Goal: Task Accomplishment & Management: Use online tool/utility

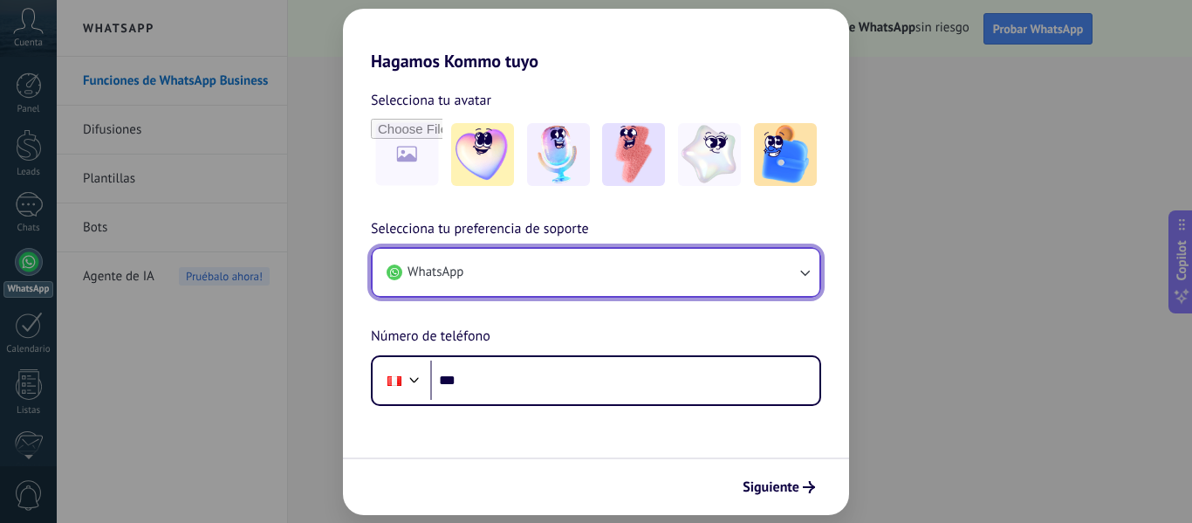
click at [805, 274] on icon "button" at bounding box center [805, 274] width 10 height 6
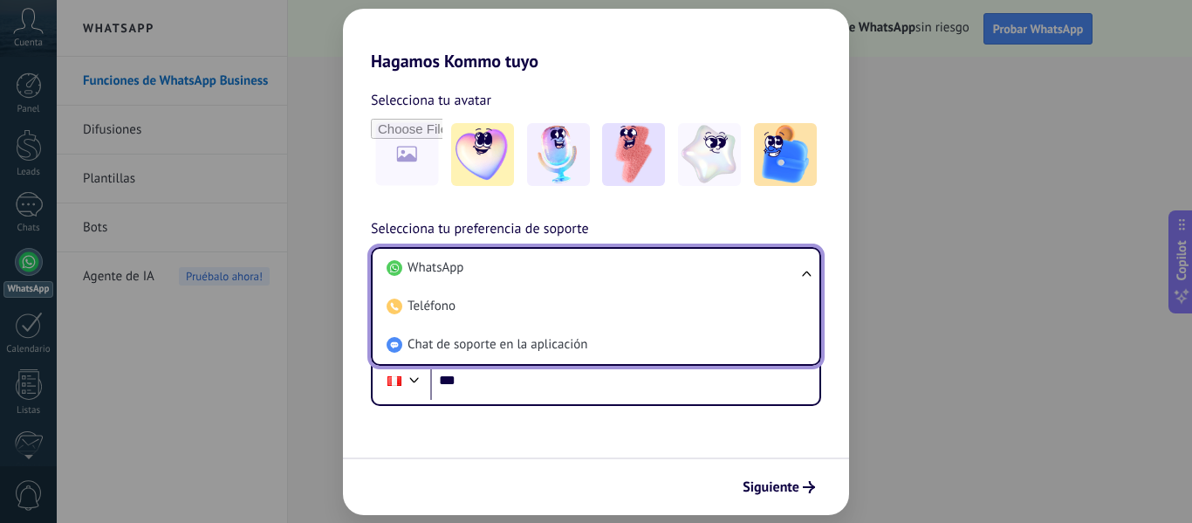
click at [805, 274] on ul "WhatsApp Teléfono Chat de soporte en la aplicación" at bounding box center [596, 306] width 450 height 119
click at [485, 382] on input "***" at bounding box center [624, 380] width 389 height 40
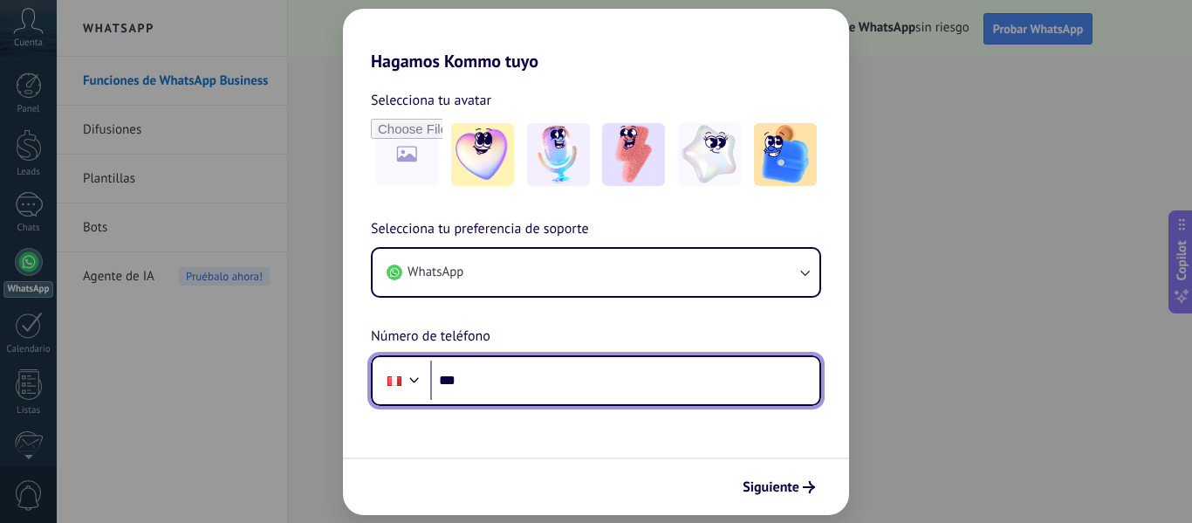
click at [485, 382] on input "***" at bounding box center [624, 380] width 389 height 40
type input "**********"
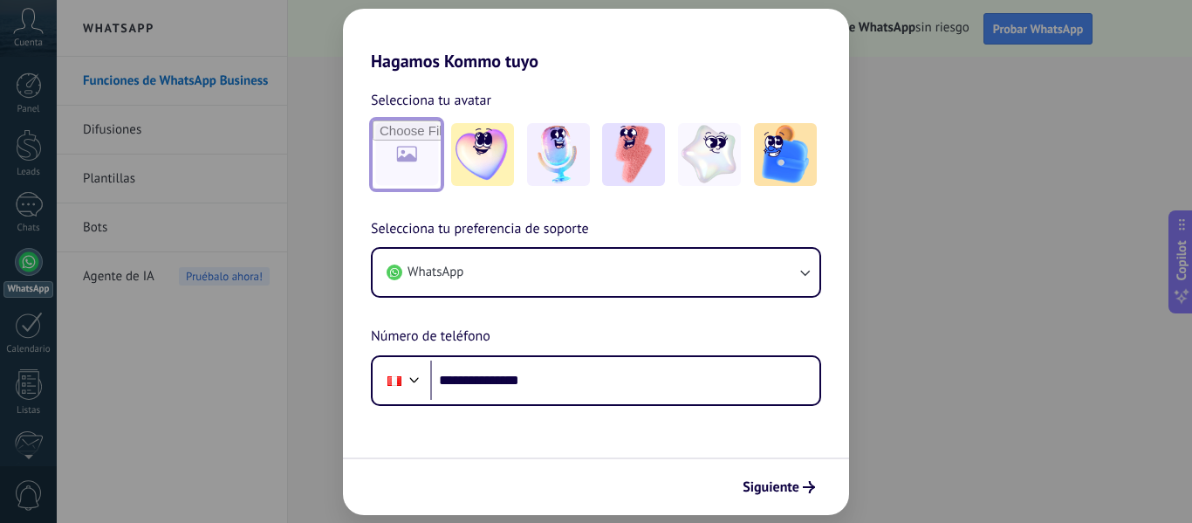
click at [416, 161] on input "file" at bounding box center [407, 154] width 68 height 68
type input "**********"
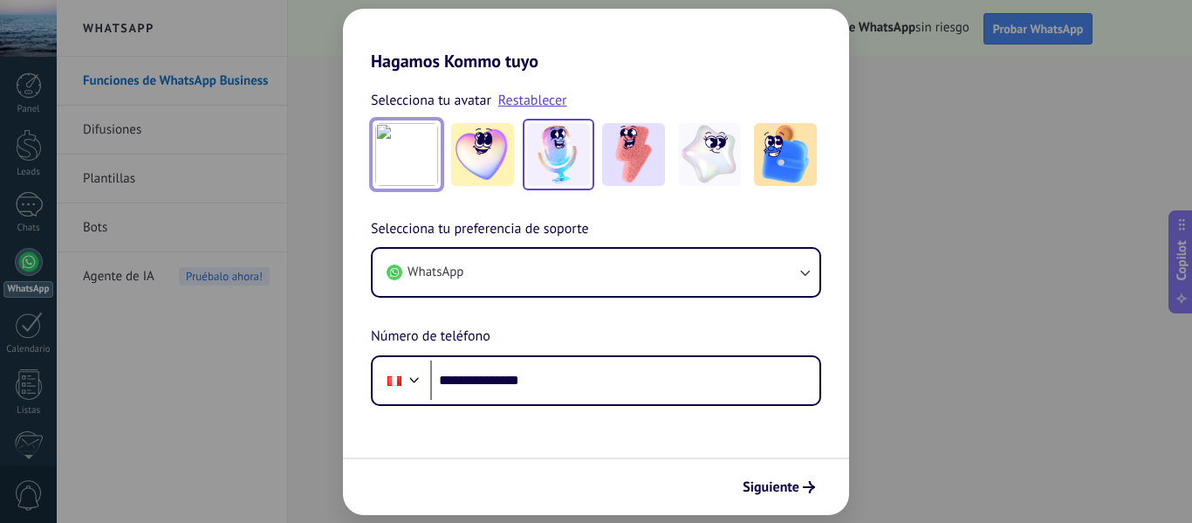
click at [542, 161] on img at bounding box center [558, 154] width 63 height 63
click at [760, 493] on span "Siguiente" at bounding box center [771, 487] width 57 height 12
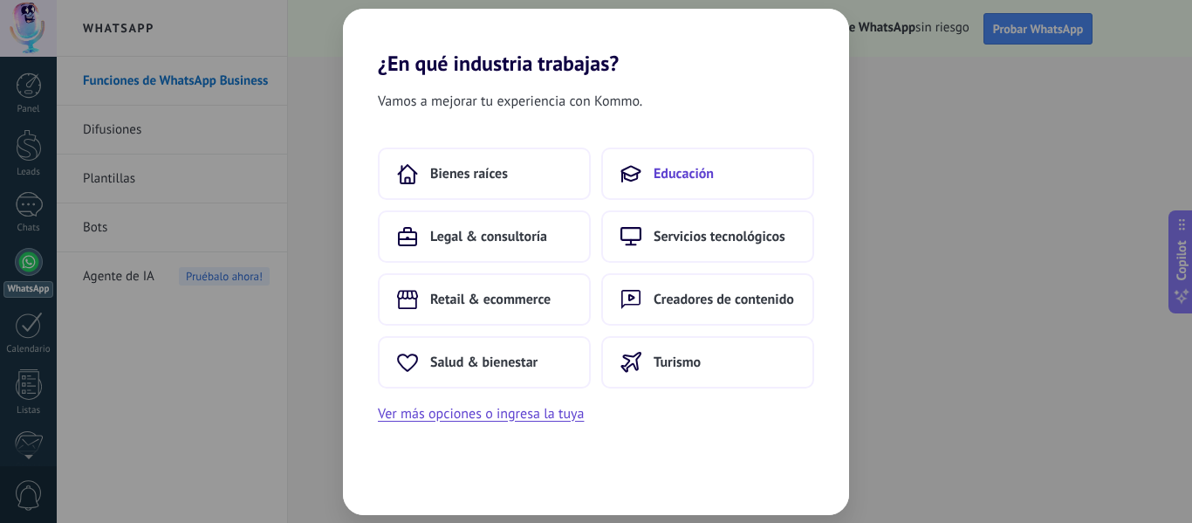
click at [741, 163] on button "Educación" at bounding box center [707, 173] width 213 height 52
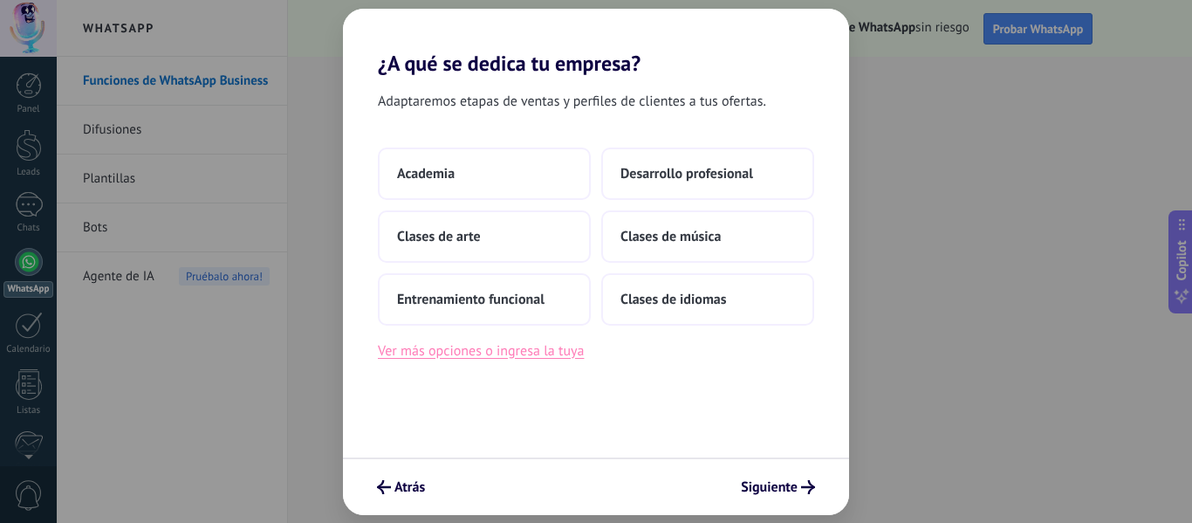
click at [533, 358] on button "Ver más opciones o ingresa la tuya" at bounding box center [481, 350] width 206 height 23
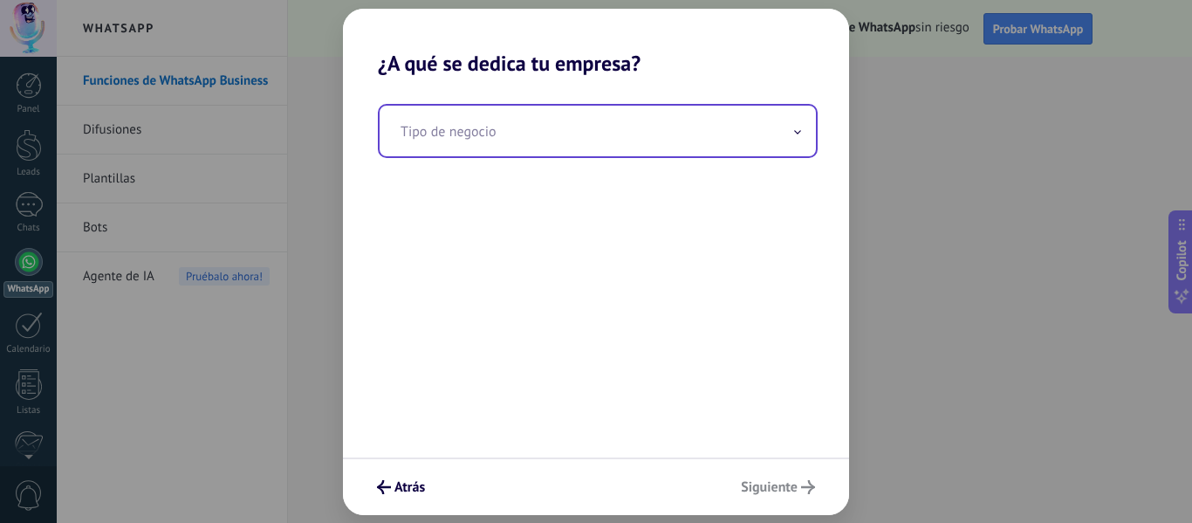
click at [801, 131] on span at bounding box center [797, 130] width 9 height 17
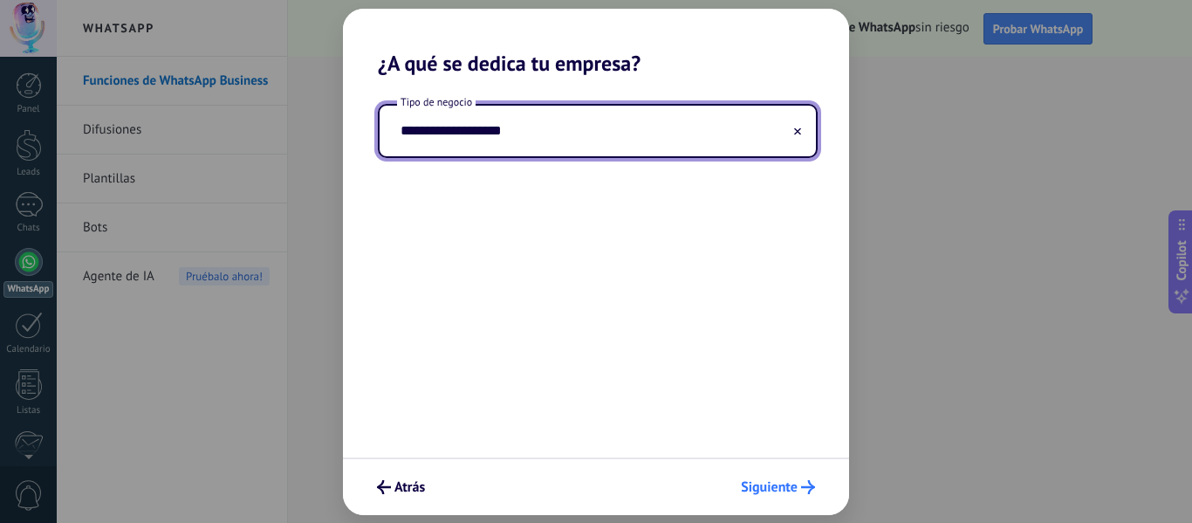
type input "**********"
click at [779, 477] on button "Siguiente" at bounding box center [778, 487] width 90 height 30
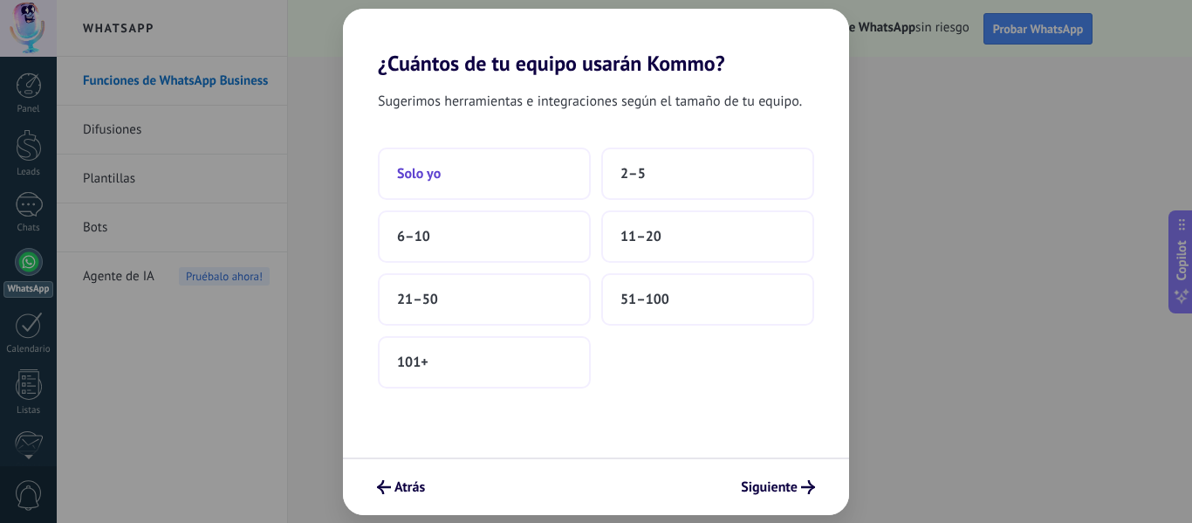
click at [491, 191] on button "Solo yo" at bounding box center [484, 173] width 213 height 52
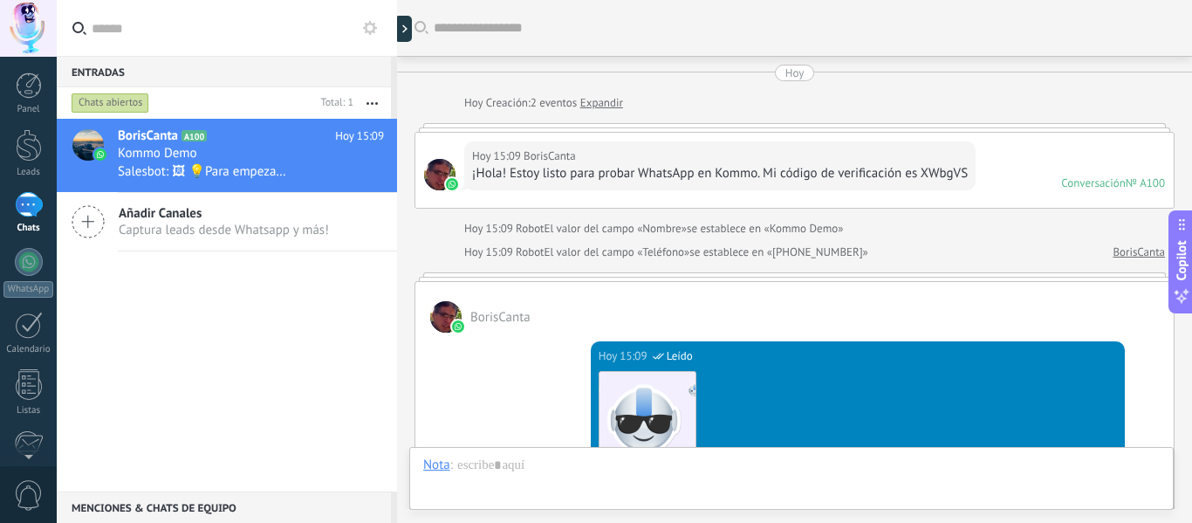
scroll to position [651, 0]
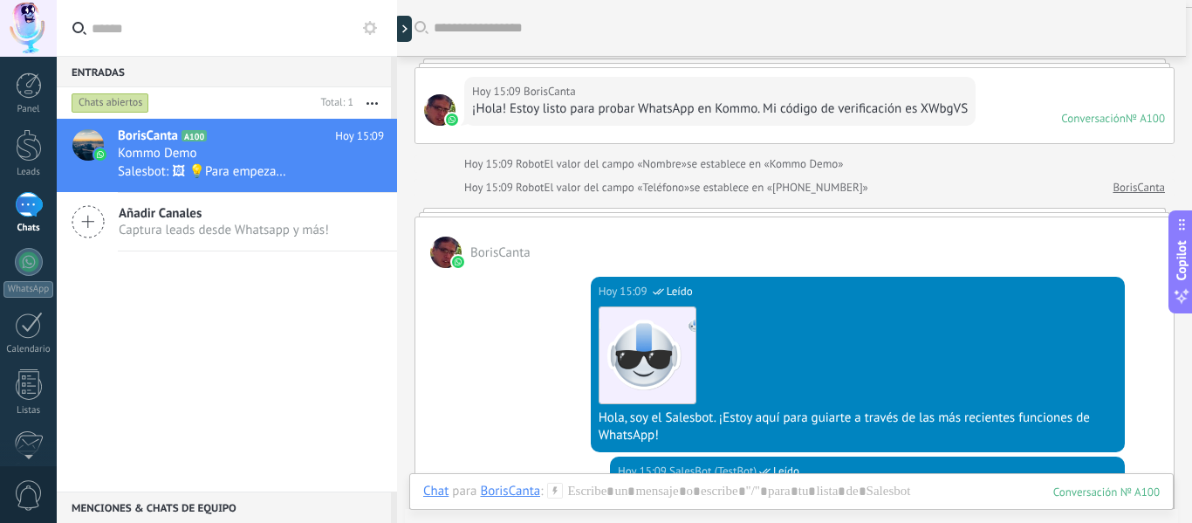
scroll to position [0, 0]
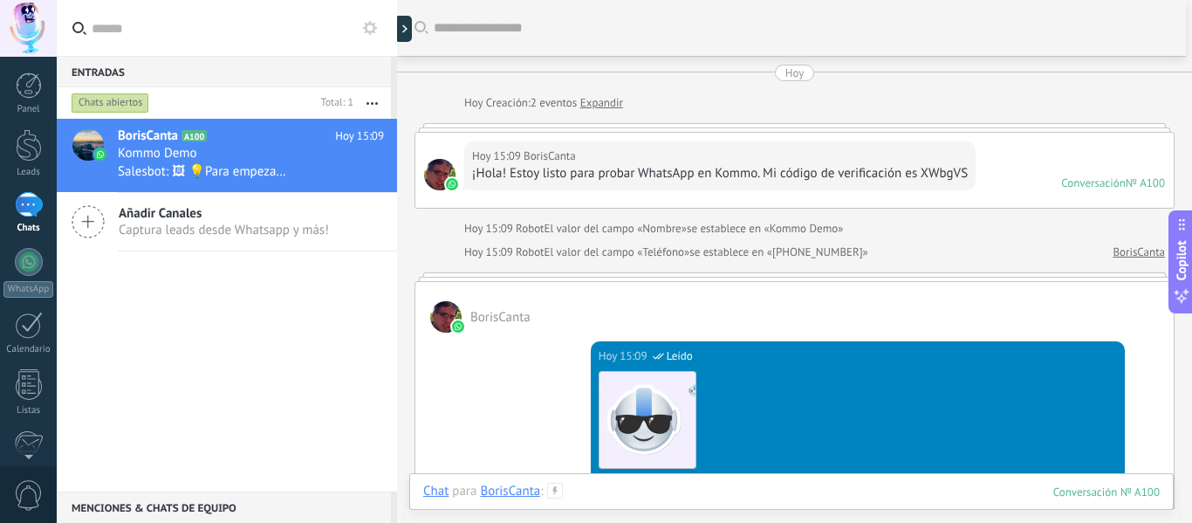
click at [614, 497] on div at bounding box center [791, 509] width 737 height 52
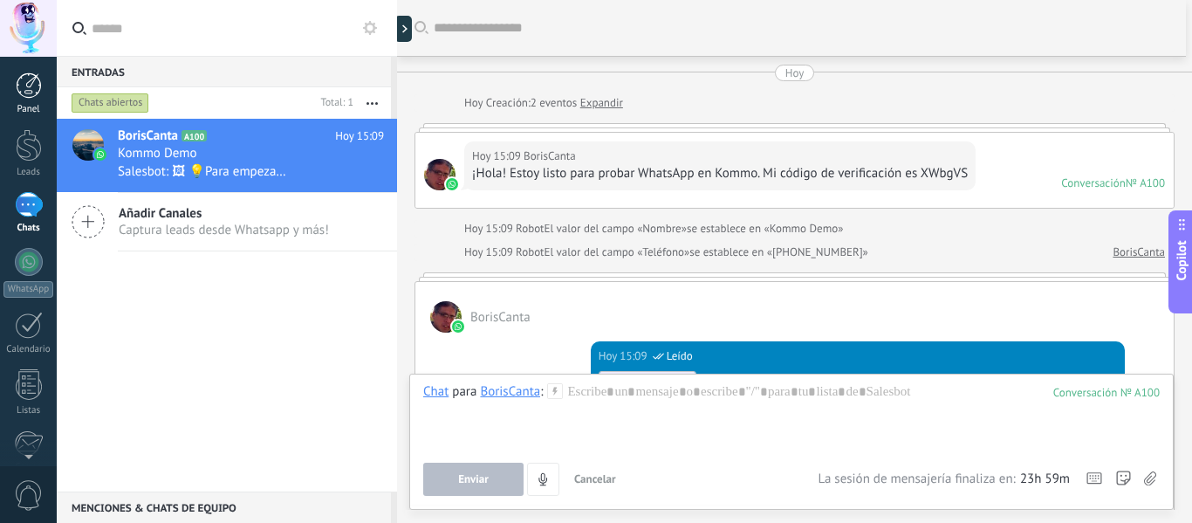
click at [27, 75] on div at bounding box center [29, 85] width 26 height 26
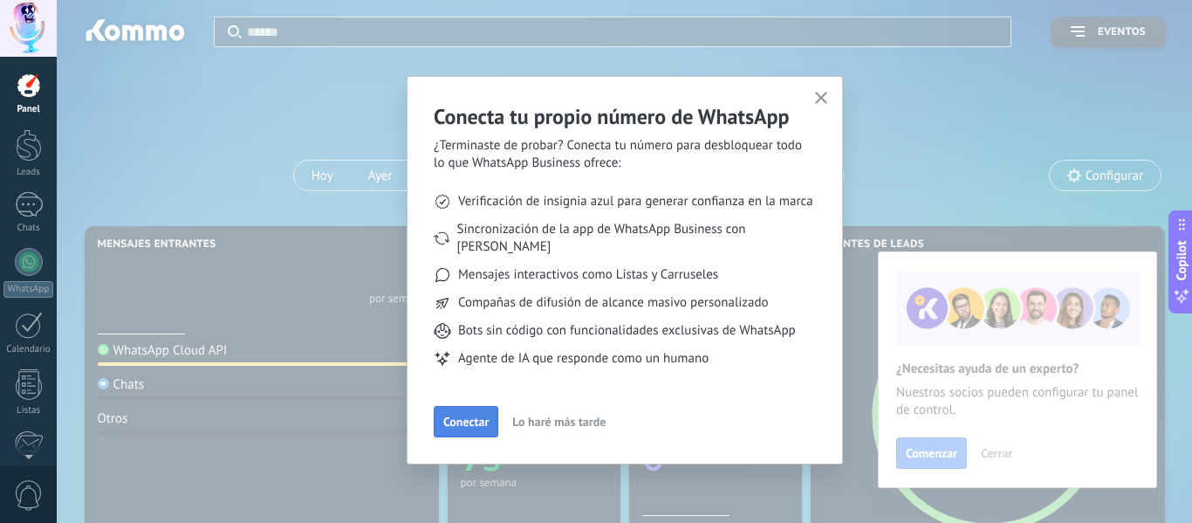
click at [463, 415] on span "Conectar" at bounding box center [465, 421] width 45 height 12
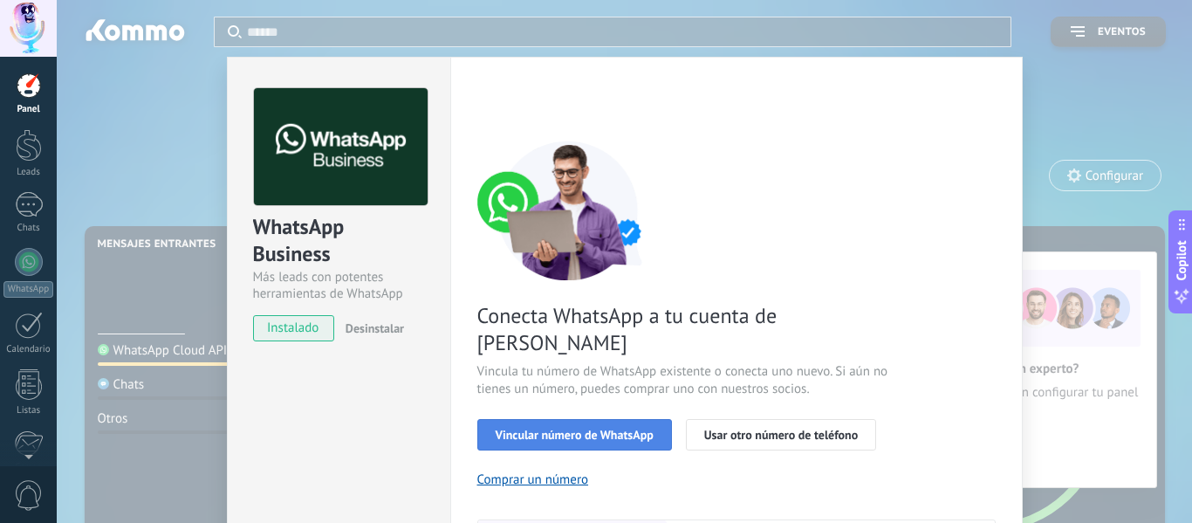
click at [579, 419] on button "Vincular número de WhatsApp" at bounding box center [574, 434] width 195 height 31
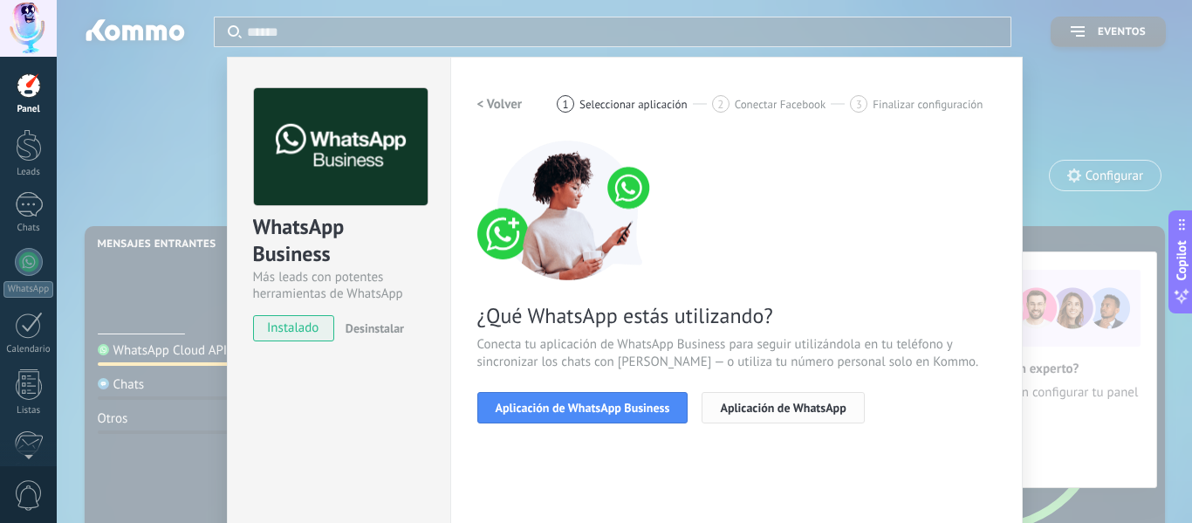
click at [710, 408] on button "Aplicación de WhatsApp" at bounding box center [783, 407] width 162 height 31
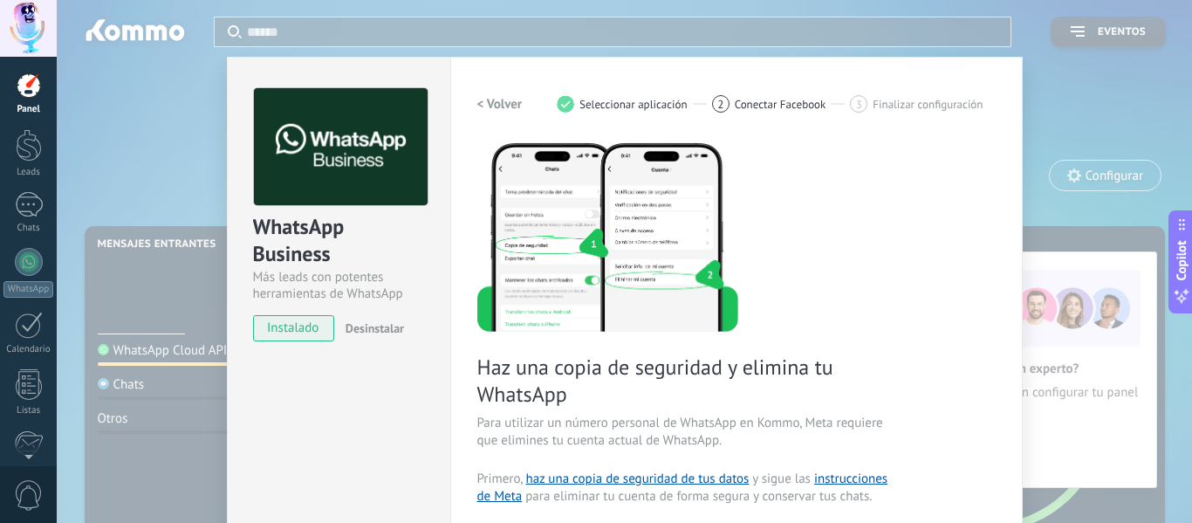
click at [718, 407] on div "Haz una copia de seguridad y elimina tu WhatsApp Para utilizar un número person…" at bounding box center [736, 479] width 518 height 679
click at [33, 154] on div at bounding box center [29, 145] width 26 height 32
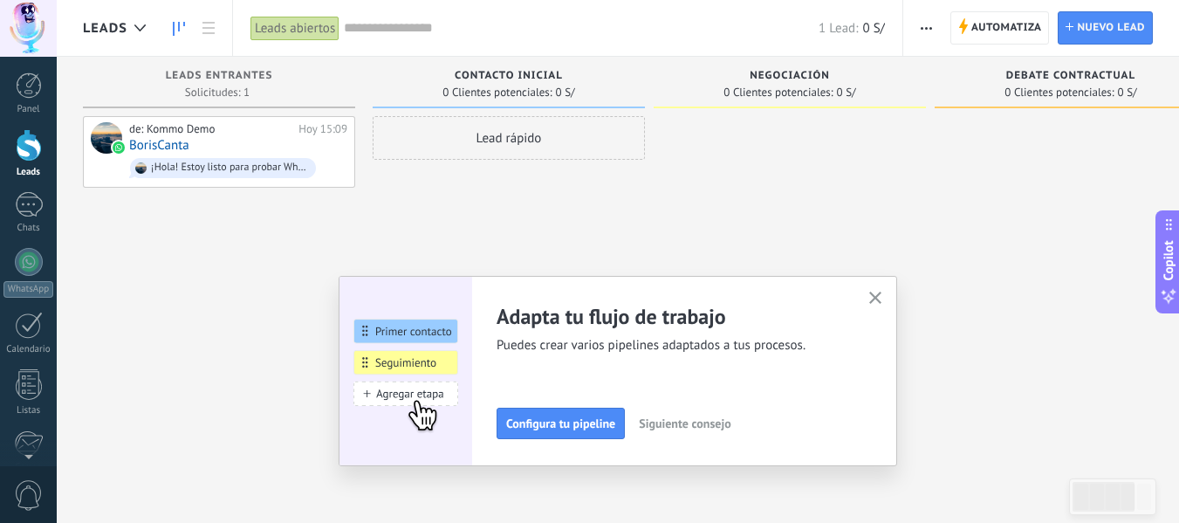
click at [882, 296] on icon "button" at bounding box center [875, 297] width 13 height 13
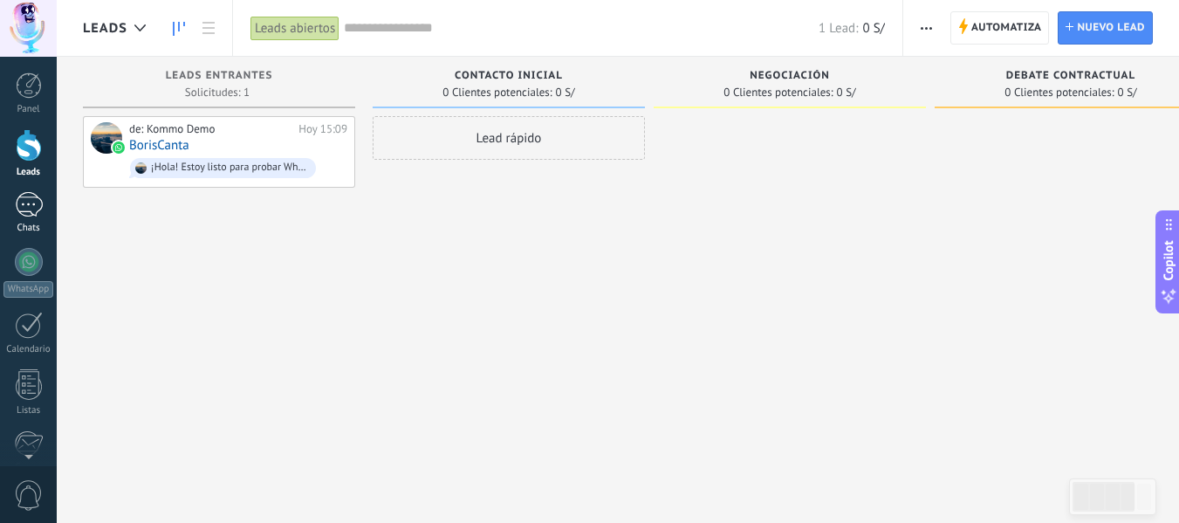
click at [42, 206] on div "1" at bounding box center [29, 204] width 28 height 25
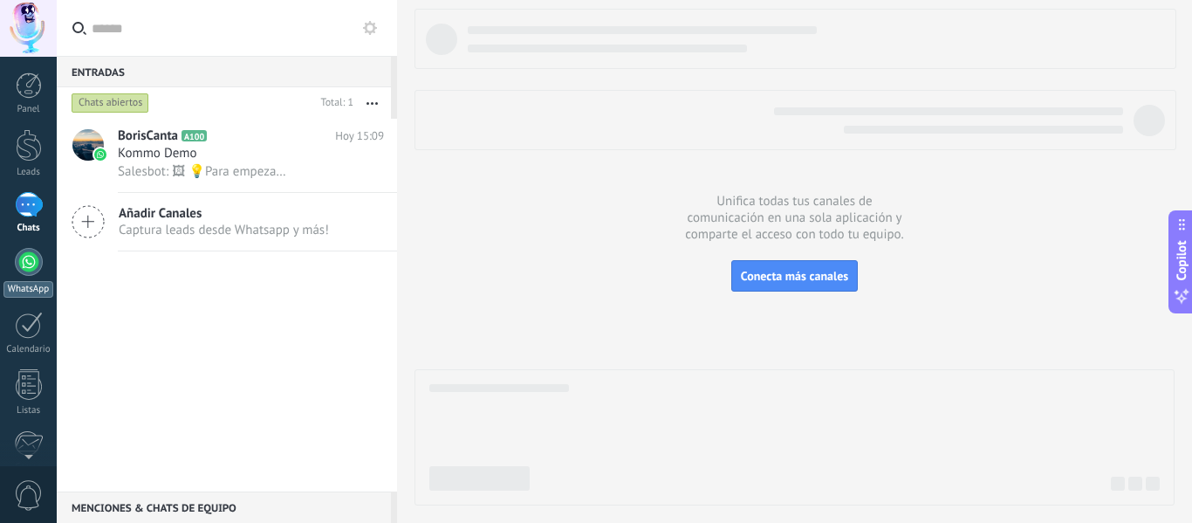
click at [31, 257] on div at bounding box center [29, 262] width 28 height 28
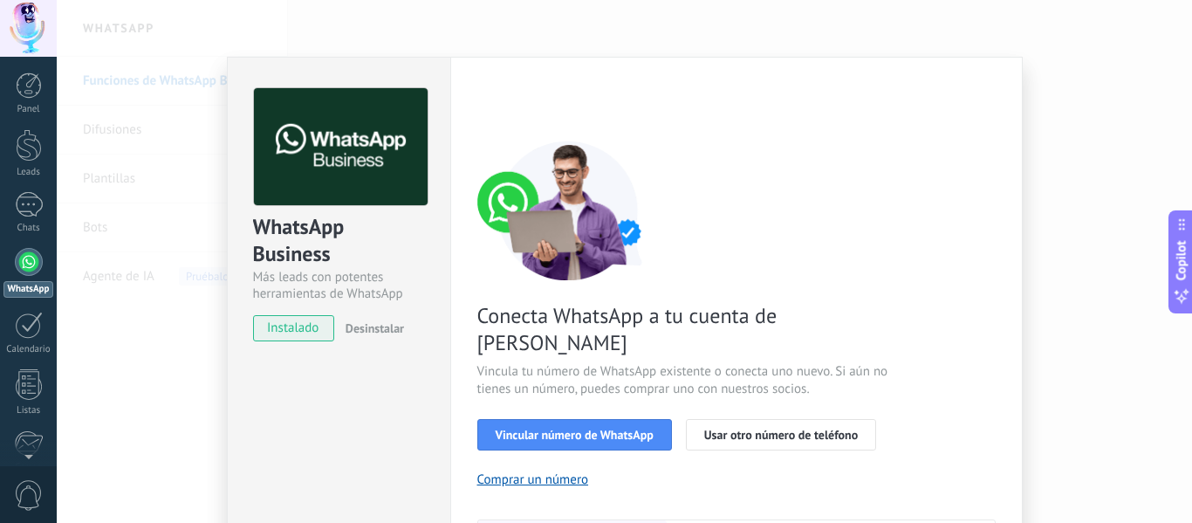
click at [1112, 225] on div "WhatsApp Business Más leads con potentes herramientas de WhatsApp instalado Des…" at bounding box center [624, 261] width 1135 height 523
click at [611, 428] on span "Vincular número de WhatsApp" at bounding box center [575, 434] width 158 height 12
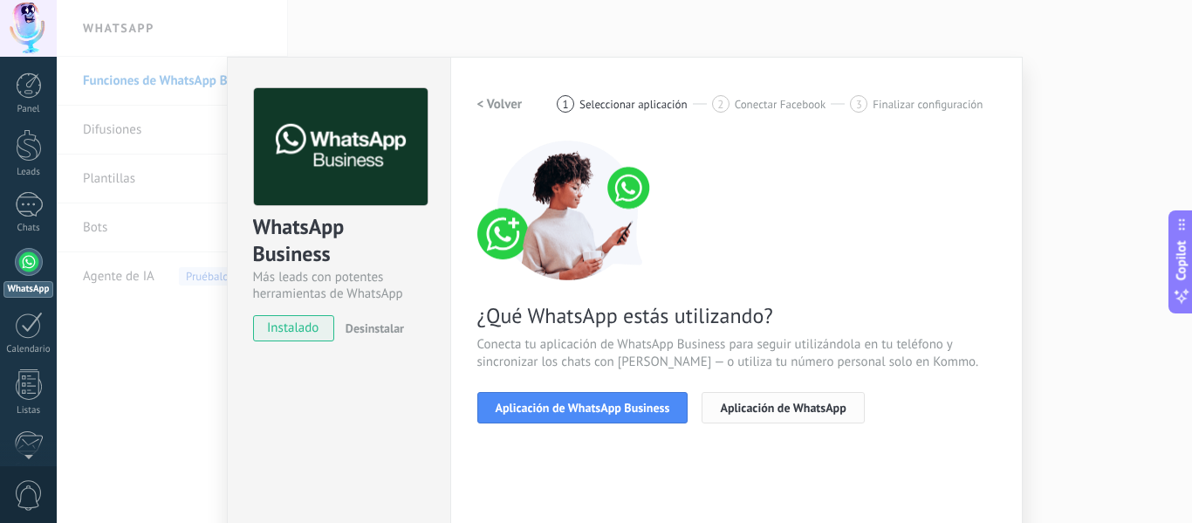
click at [764, 407] on span "Aplicación de WhatsApp" at bounding box center [783, 407] width 126 height 12
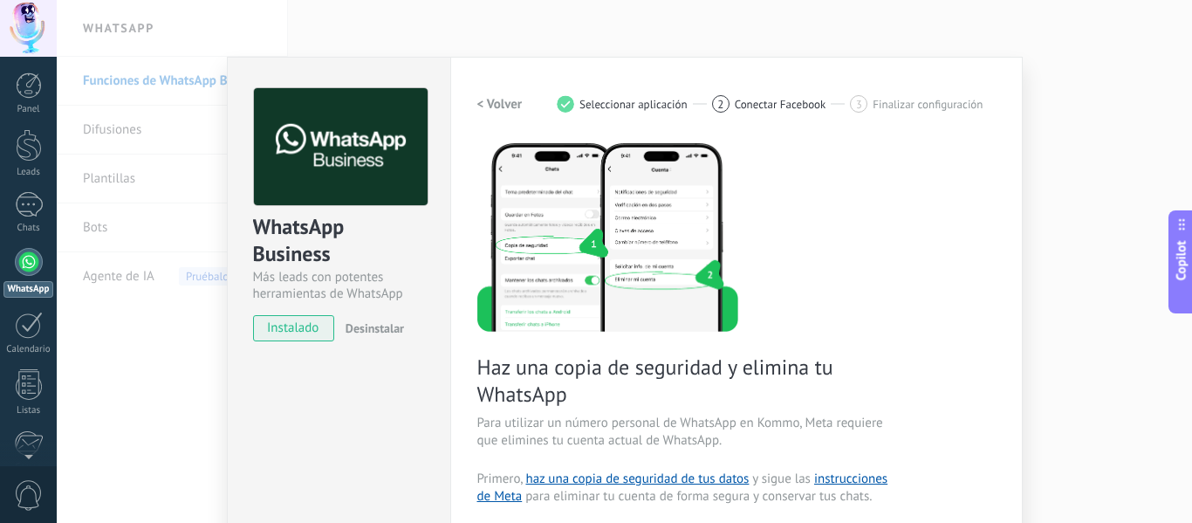
click at [912, 314] on div "Haz una copia de seguridad y elimina tu WhatsApp Para utilizar un número person…" at bounding box center [736, 479] width 518 height 679
click at [113, 133] on div "WhatsApp Business Más leads con potentes herramientas de WhatsApp instalado Des…" at bounding box center [624, 261] width 1135 height 523
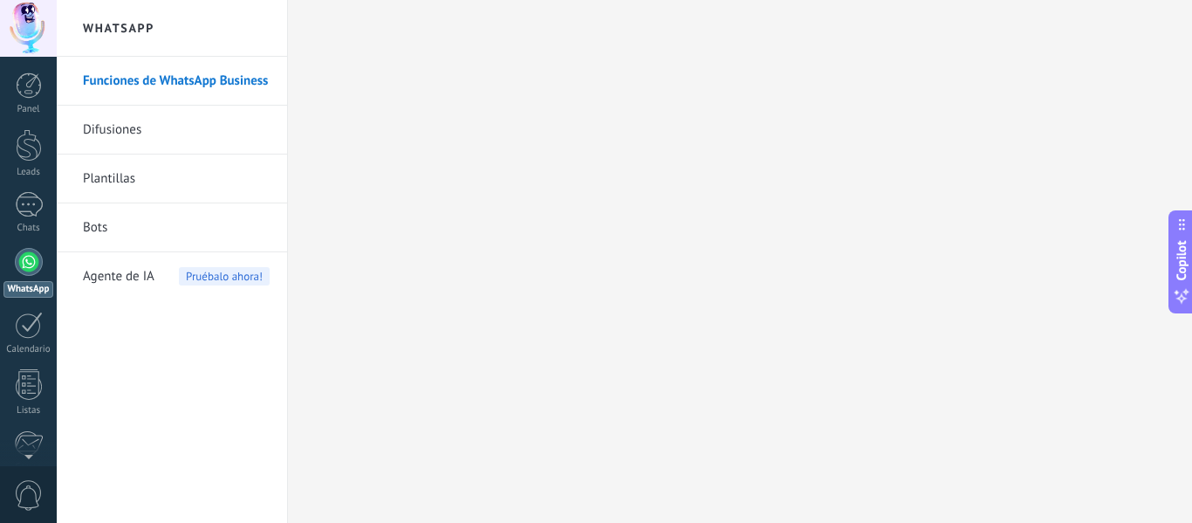
click at [107, 173] on link "Plantillas" at bounding box center [176, 178] width 187 height 49
